Goal: Find contact information: Find contact information

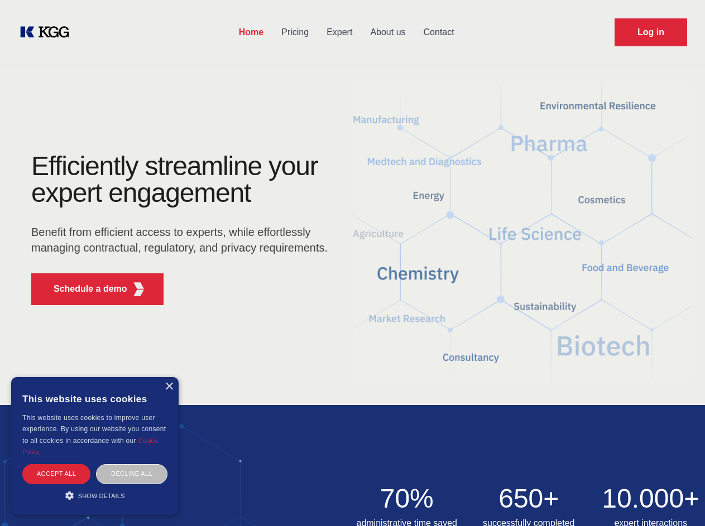
click at [352, 263] on div "Efficiently streamline your expert engagement Benefit from efficient access to …" at bounding box center [182, 233] width 339 height 161
click at [84, 289] on p "Schedule a demo" at bounding box center [91, 288] width 74 height 13
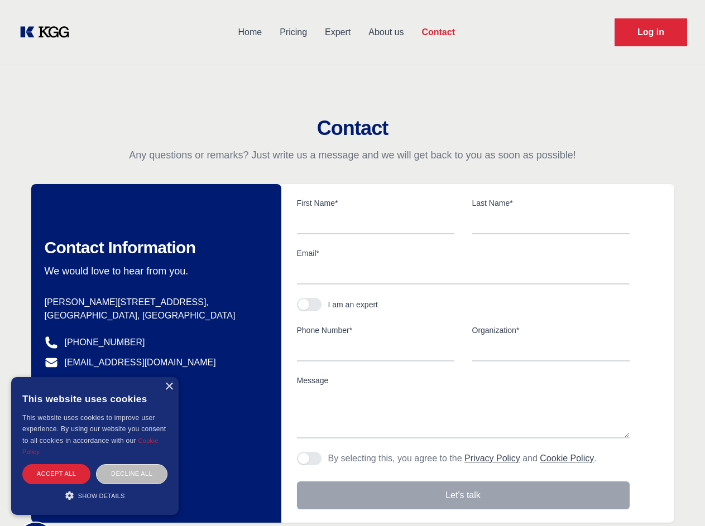
click at [169, 387] on div "× This website uses cookies This website uses cookies to improve user experienc…" at bounding box center [94, 446] width 167 height 138
click at [56, 474] on div "Accept all" at bounding box center [56, 474] width 68 height 20
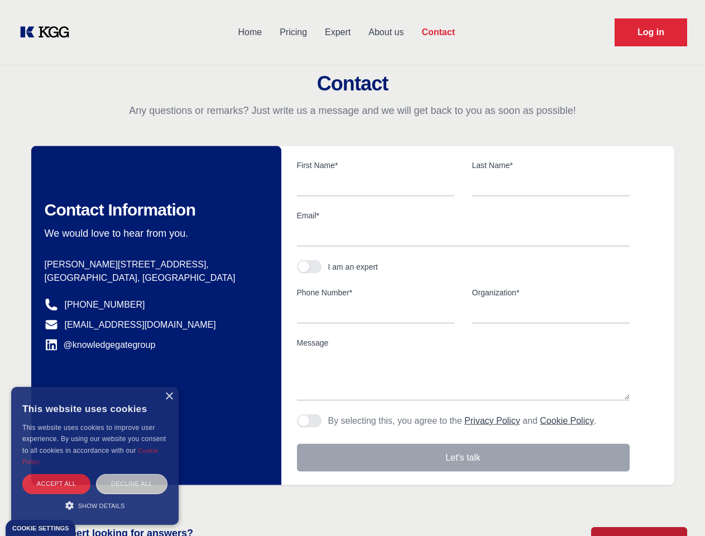
click at [132, 474] on div "Decline all" at bounding box center [131, 484] width 71 height 20
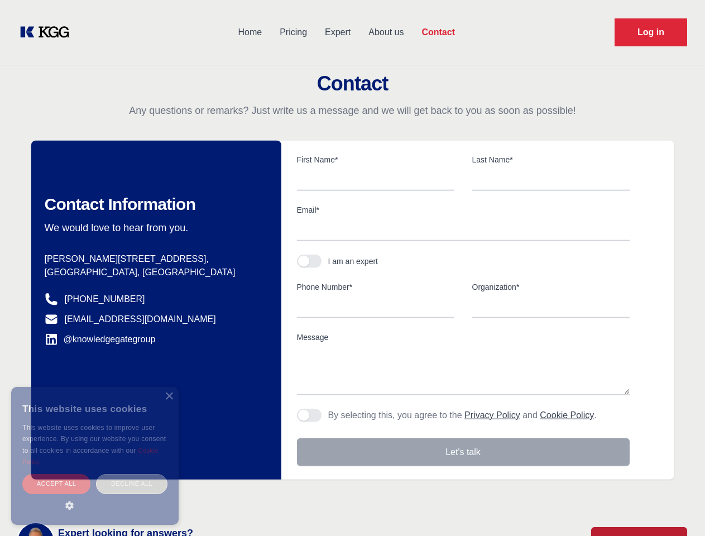
click at [95, 496] on main "Contact Any questions or remarks? Just write us a message and we will get back …" at bounding box center [352, 290] width 705 height 581
